Goal: Information Seeking & Learning: Learn about a topic

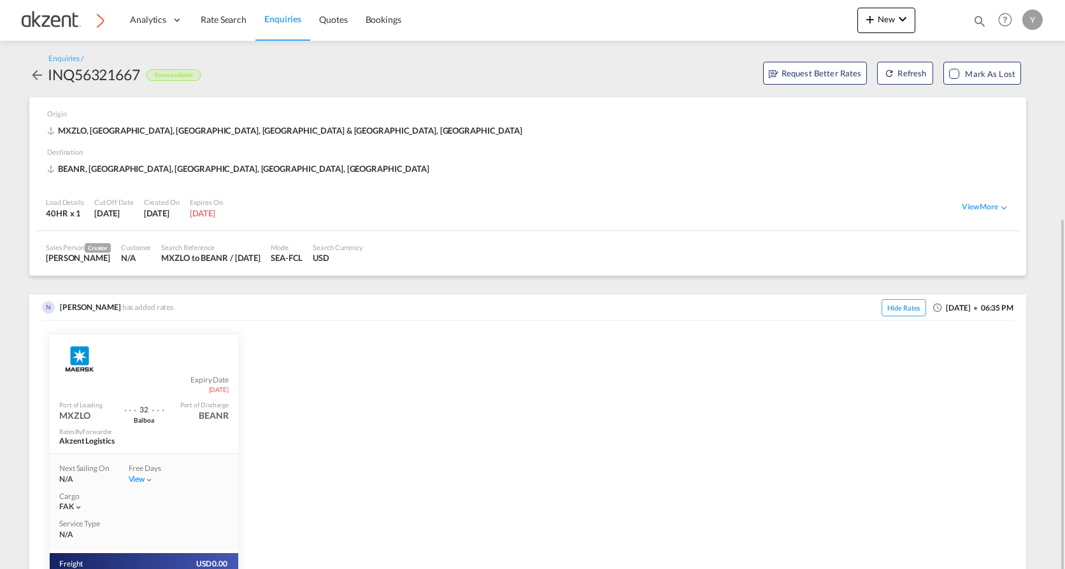
scroll to position [191, 0]
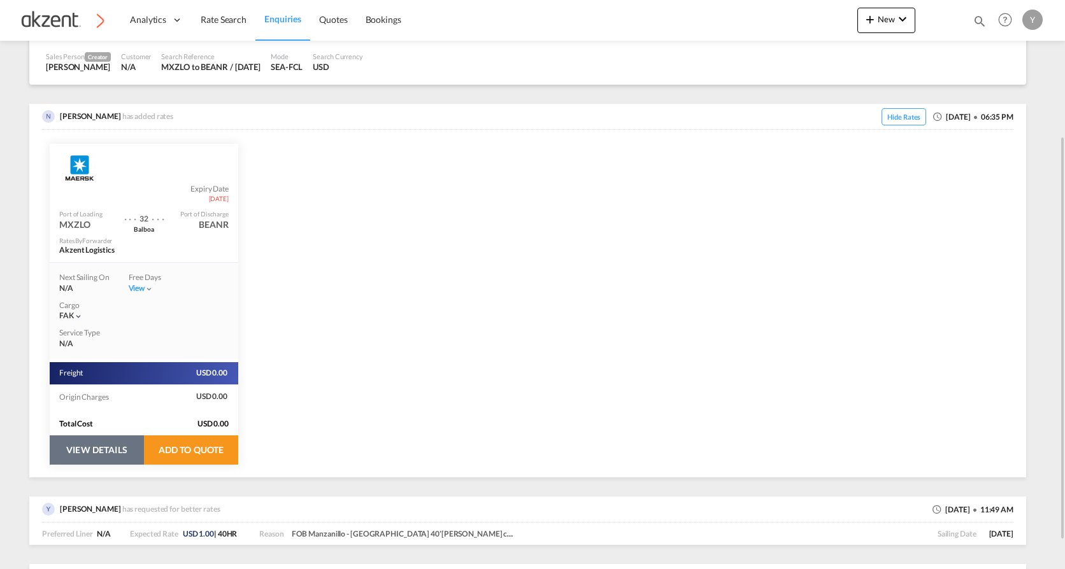
click at [118, 459] on button "VIEW DETAILS" at bounding box center [97, 450] width 94 height 29
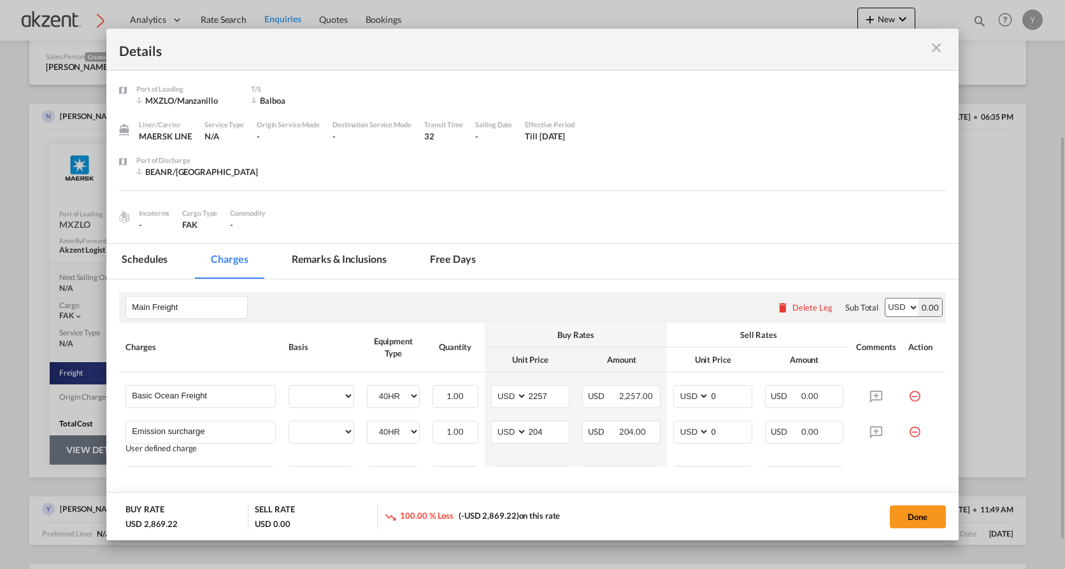
select select "per equipment"
select select "per B/L"
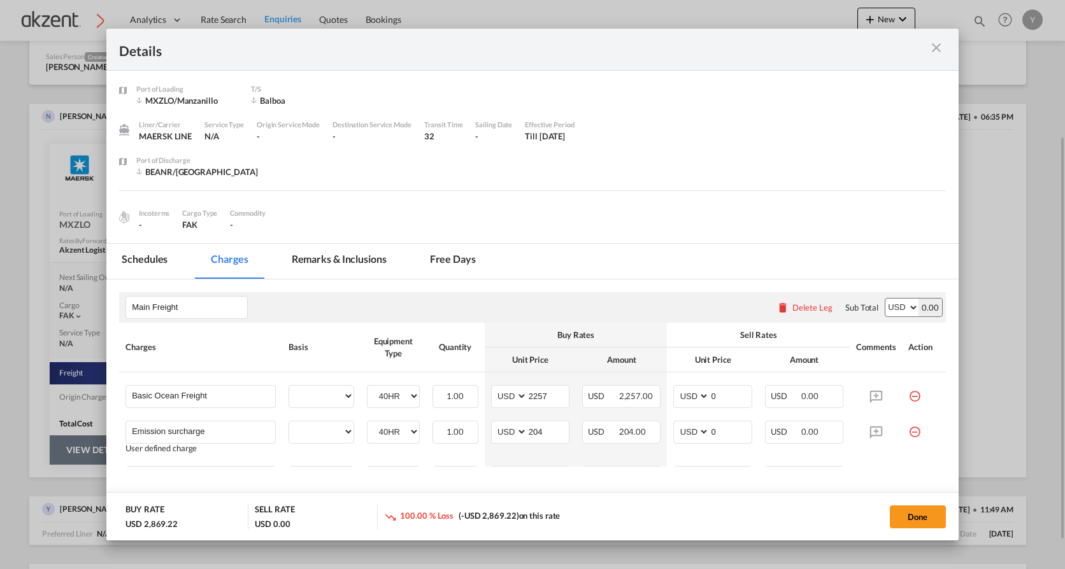
select select "per_hbl"
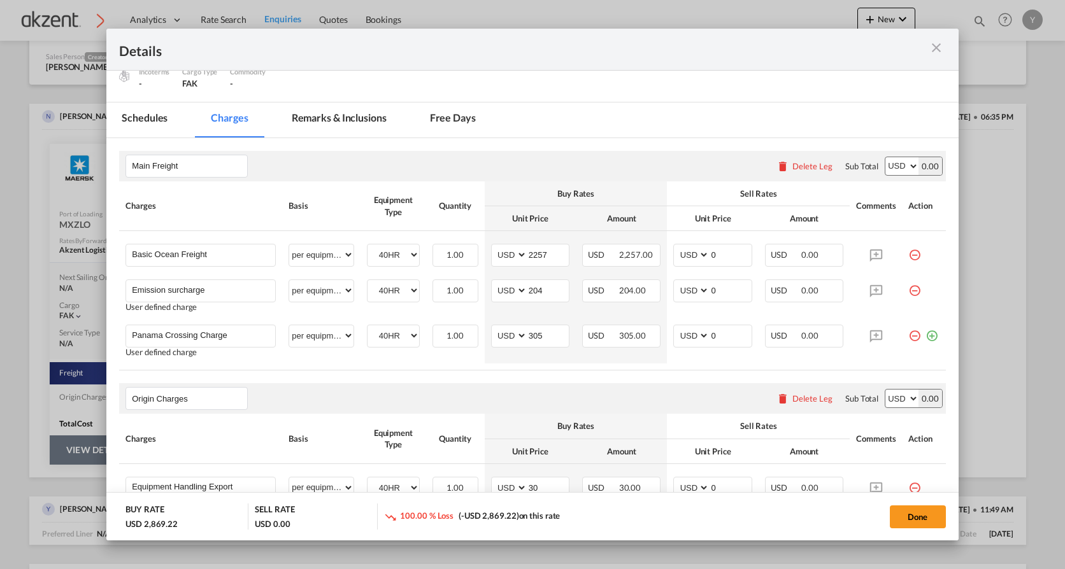
scroll to position [0, 0]
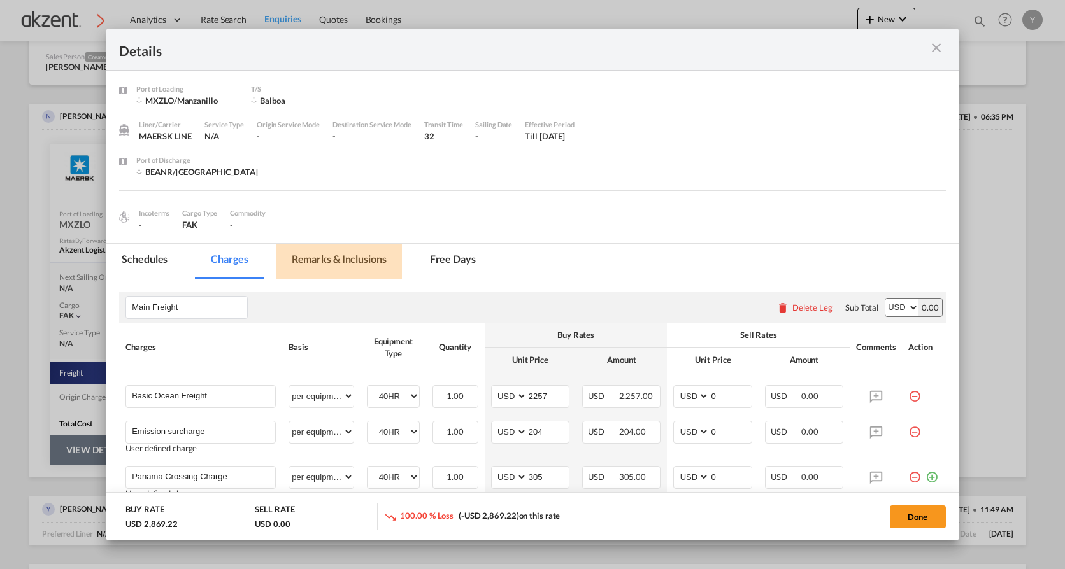
click at [318, 259] on md-tab-item "Remarks & Inclusions" at bounding box center [338, 261] width 125 height 35
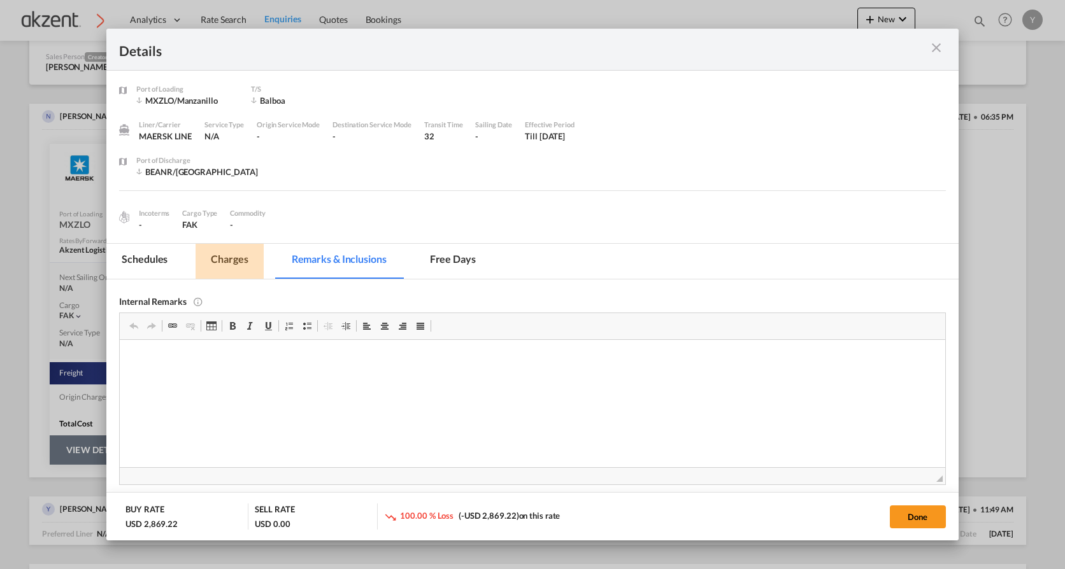
click at [253, 248] on md-tab-item "Charges" at bounding box center [228, 261] width 67 height 35
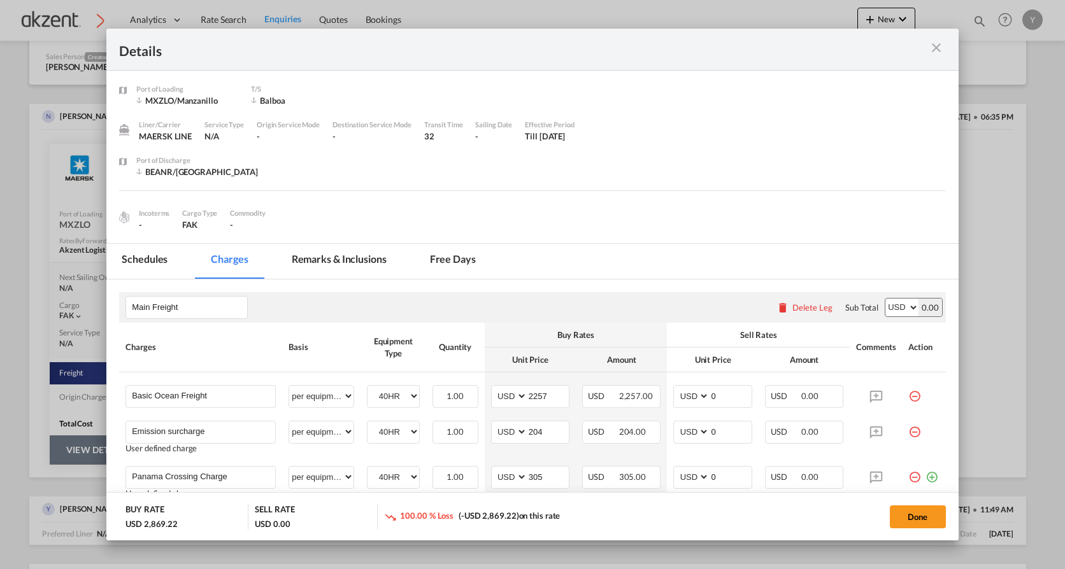
click at [938, 48] on md-icon "icon-close m-3 fg-AAA8AD cursor" at bounding box center [935, 47] width 15 height 15
